Goal: Task Accomplishment & Management: Manage account settings

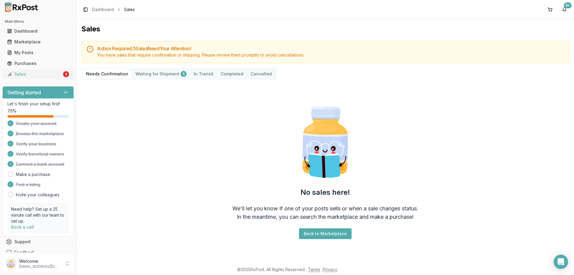
click at [64, 74] on div "5" at bounding box center [66, 74] width 6 height 6
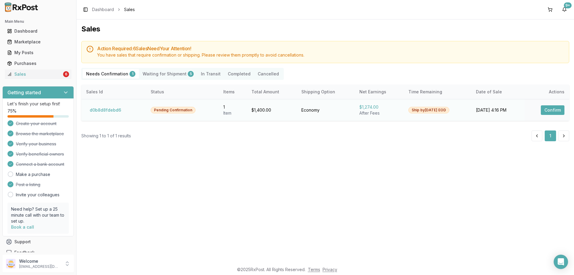
click at [546, 108] on button "Confirm" at bounding box center [553, 110] width 24 height 10
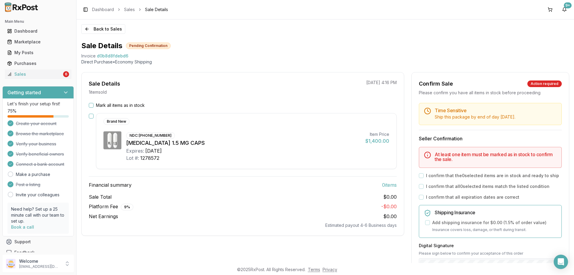
click at [87, 103] on div "Mark all items as in stock Brand New NDC: 61874-0115-30 Vraylar 1.5 MG CAPS Exp…" at bounding box center [243, 165] width 322 height 126
click at [89, 103] on button "Mark all items as in stock" at bounding box center [91, 105] width 5 height 5
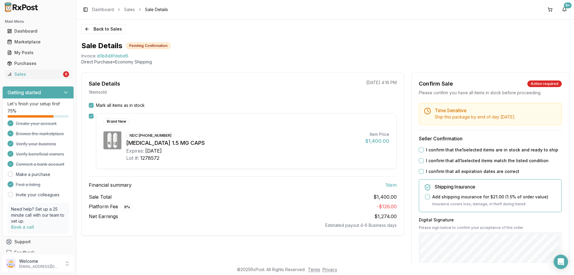
drag, startPoint x: 422, startPoint y: 148, endPoint x: 419, endPoint y: 160, distance: 12.6
click at [421, 149] on button "I confirm that the 1 selected items are in stock and ready to ship" at bounding box center [421, 149] width 5 height 5
click at [419, 161] on button "I confirm that all 1 selected items match the listed condition" at bounding box center [421, 160] width 5 height 5
click at [419, 170] on button "I confirm that all expiration dates are correct" at bounding box center [421, 171] width 5 height 5
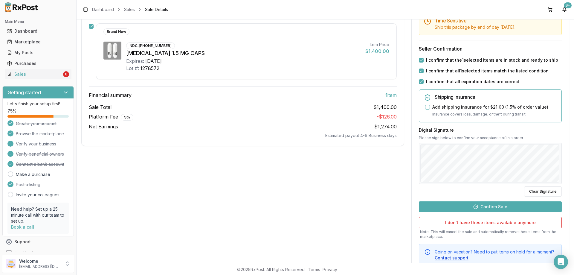
drag, startPoint x: 485, startPoint y: 207, endPoint x: 486, endPoint y: 203, distance: 3.4
click at [486, 207] on button "Confirm Sale" at bounding box center [490, 206] width 143 height 11
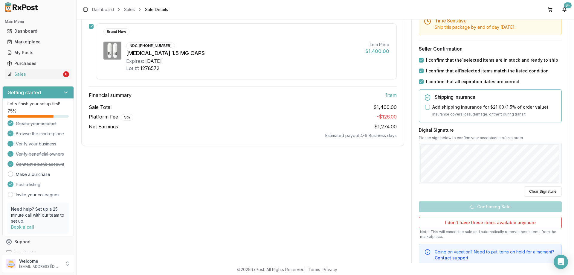
scroll to position [0, 0]
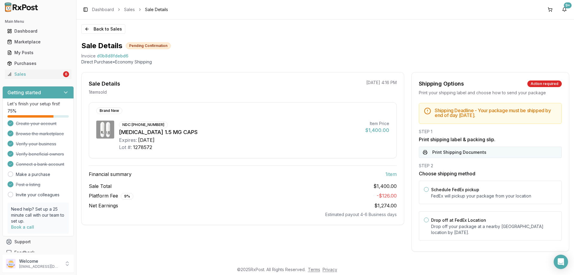
click at [504, 152] on button "Print Shipping Documents" at bounding box center [490, 151] width 143 height 11
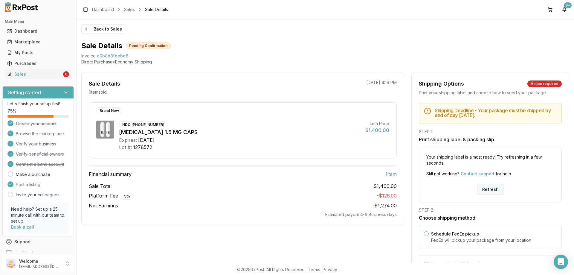
click at [487, 190] on button "Refresh" at bounding box center [490, 189] width 27 height 11
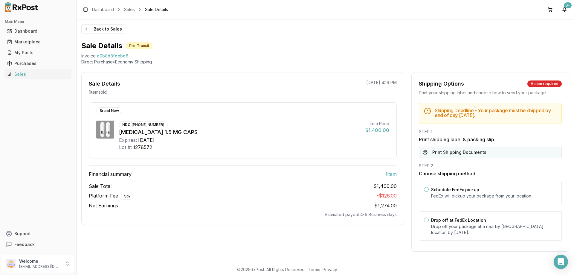
click at [454, 154] on button "Print Shipping Documents" at bounding box center [490, 151] width 143 height 11
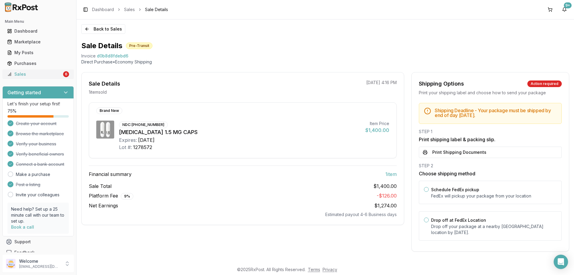
click at [40, 75] on div "Sales" at bounding box center [34, 74] width 55 height 6
